Goal: Entertainment & Leisure: Consume media (video, audio)

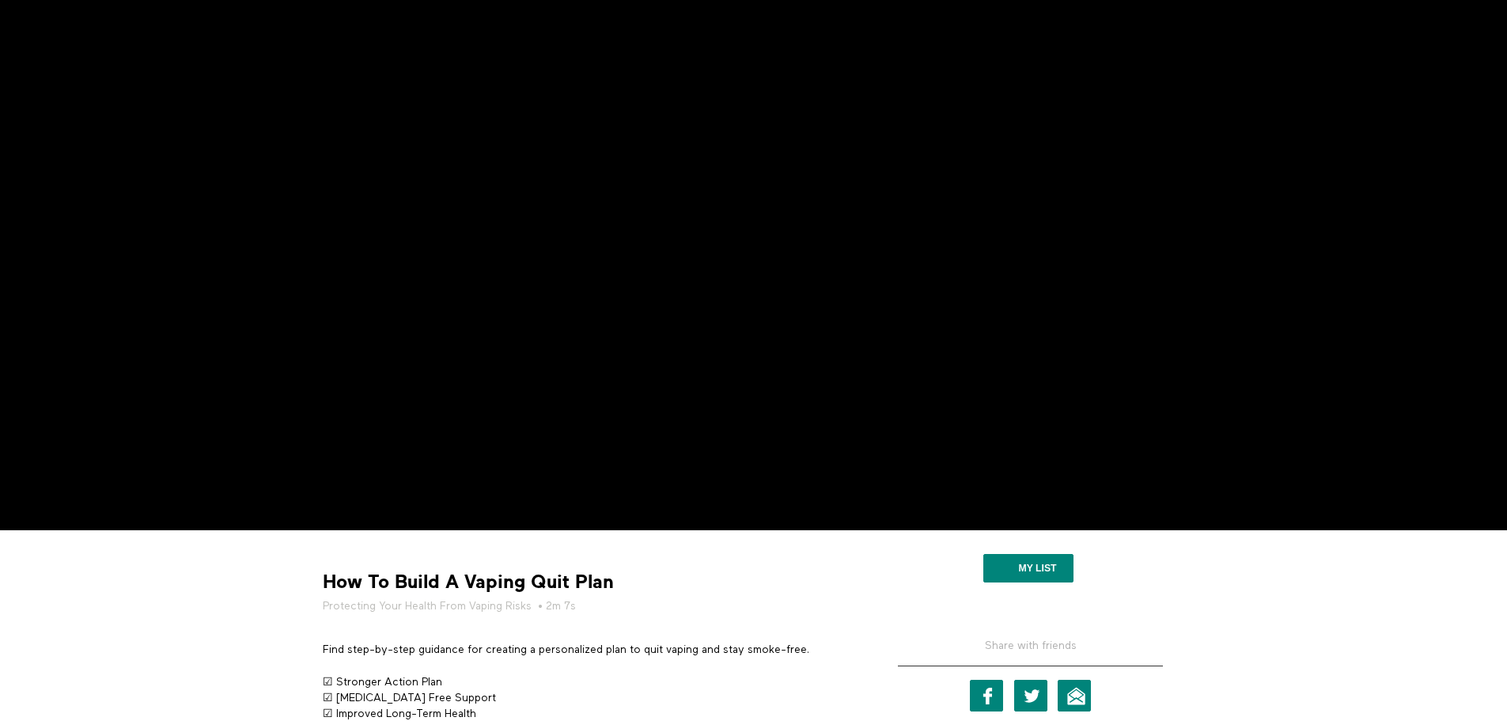
scroll to position [97, 0]
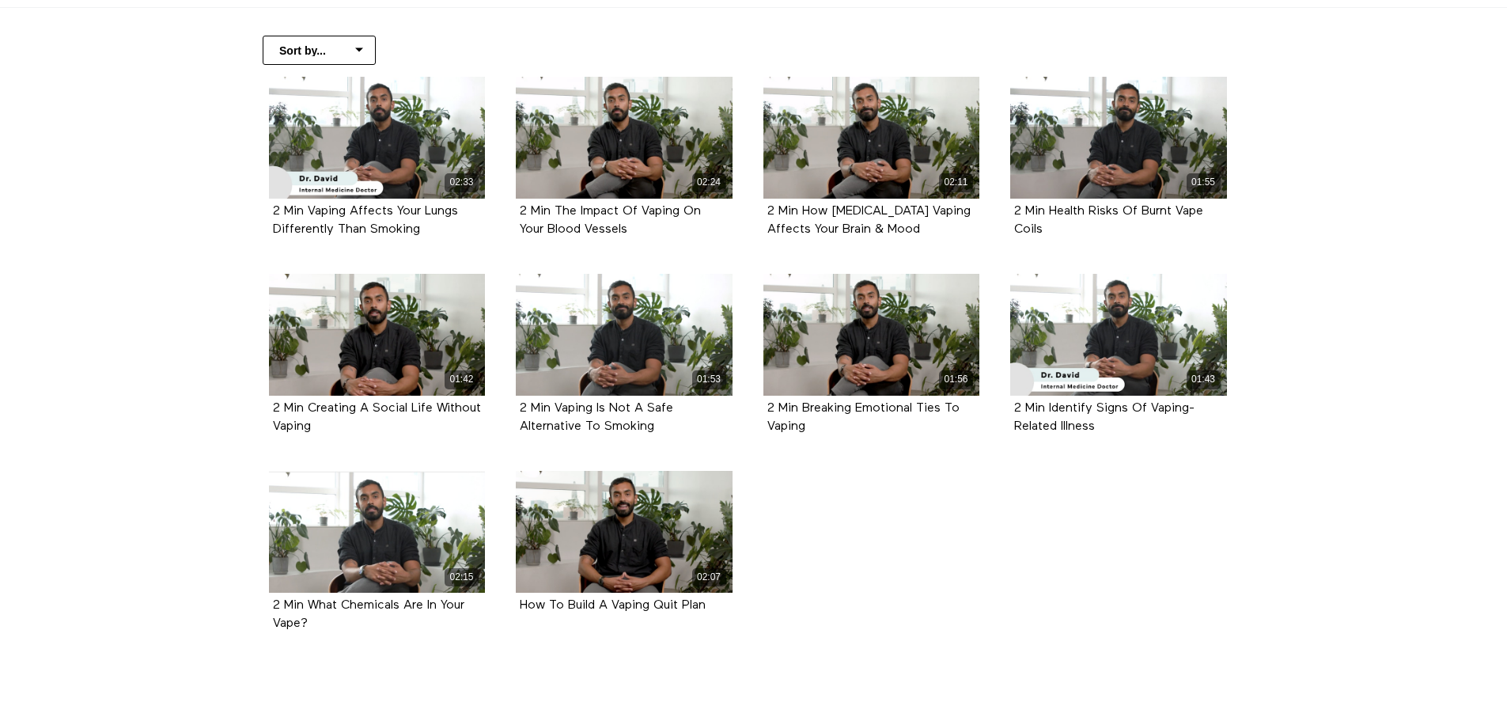
scroll to position [328, 0]
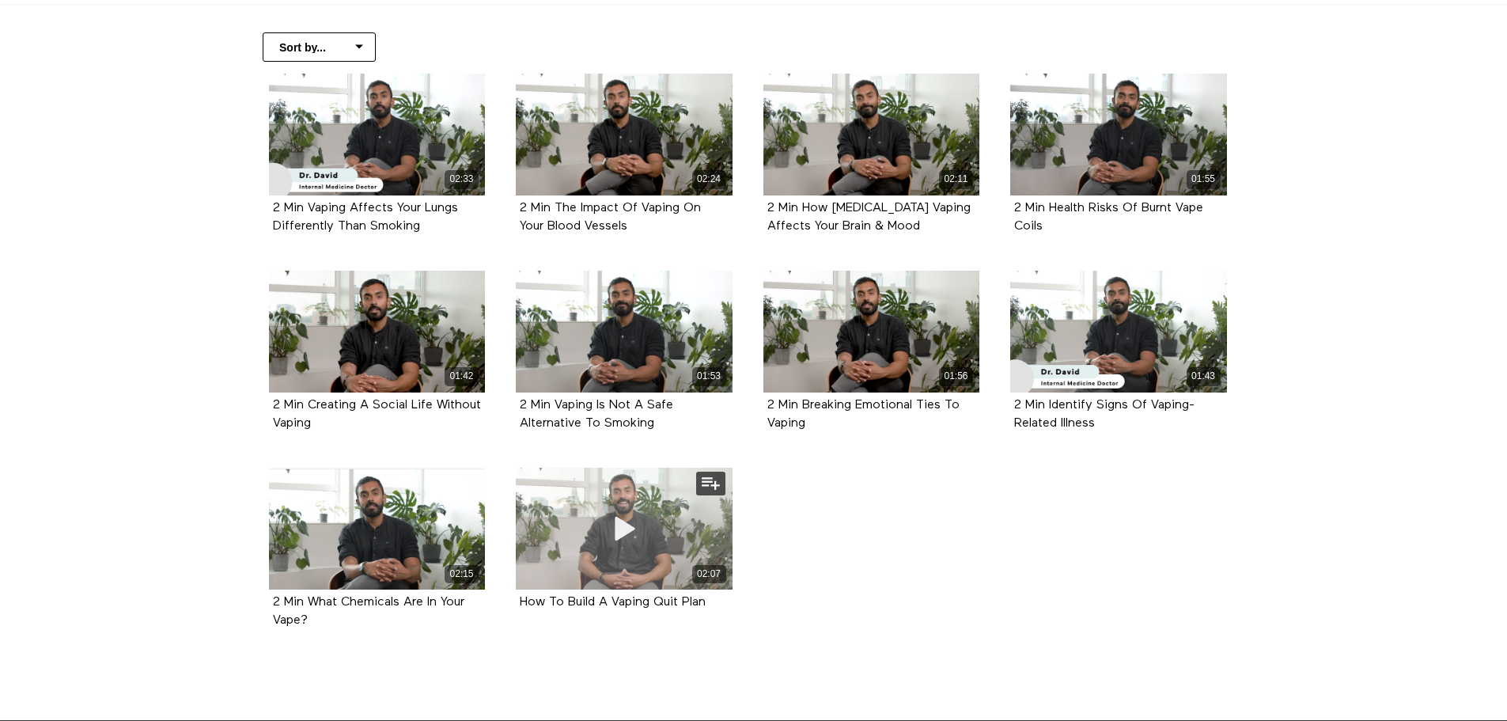
click at [585, 510] on div "02:07" at bounding box center [624, 528] width 217 height 122
